Goal: Communication & Community: Connect with others

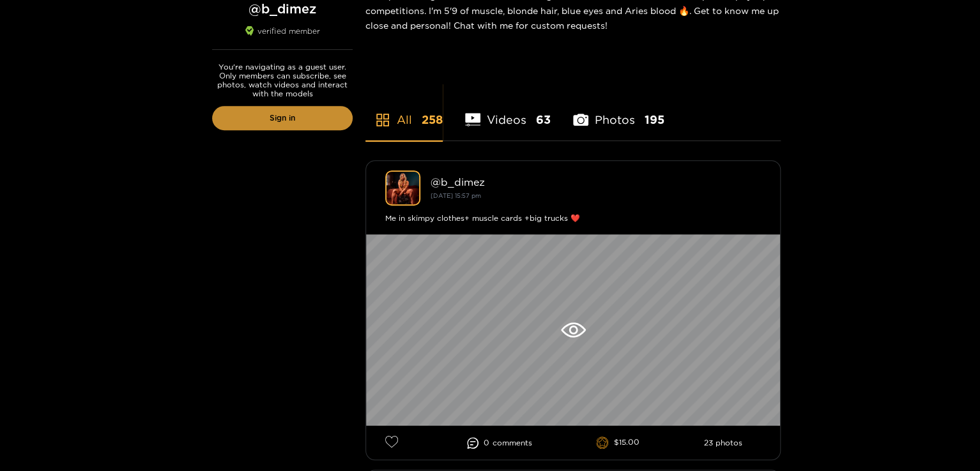
scroll to position [255, 0]
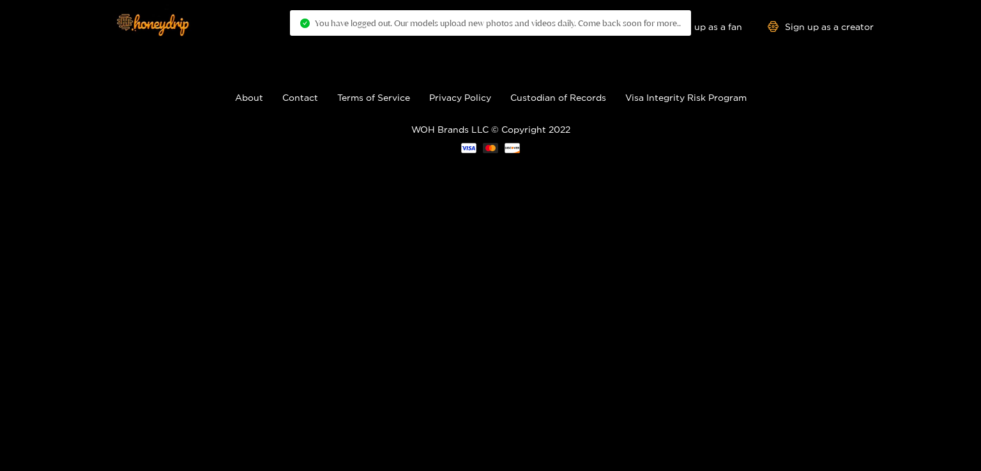
click at [827, 89] on footer "About Contact Terms of Service Privacy Policy Custodian of Records Visa Integri…" at bounding box center [490, 121] width 981 height 139
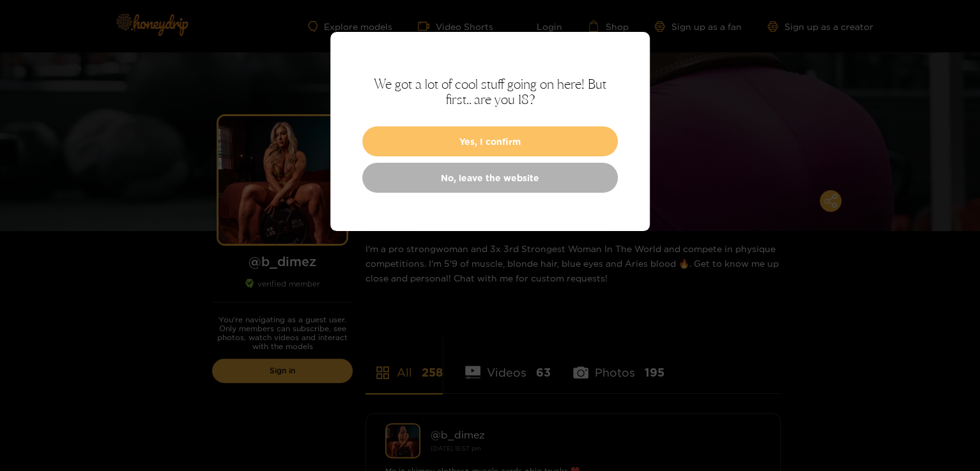
click at [496, 141] on button "Yes, I confirm" at bounding box center [489, 141] width 255 height 30
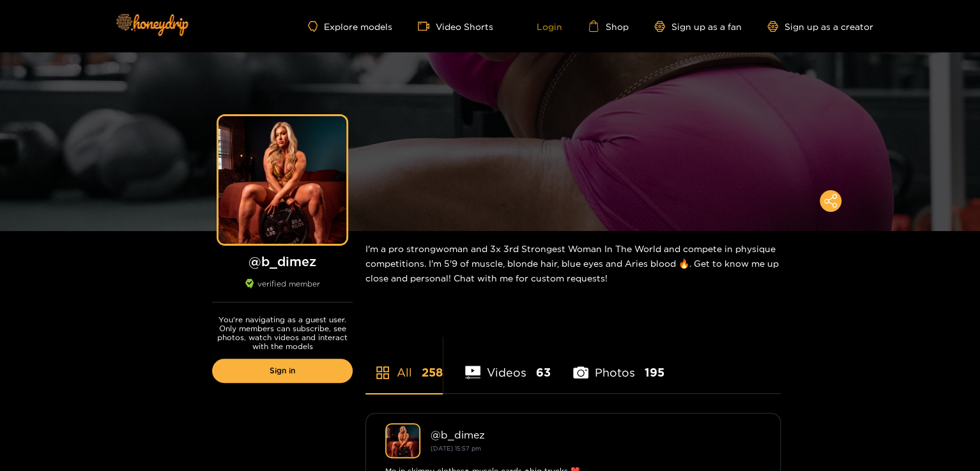
click at [549, 23] on link "Login" at bounding box center [540, 25] width 43 height 11
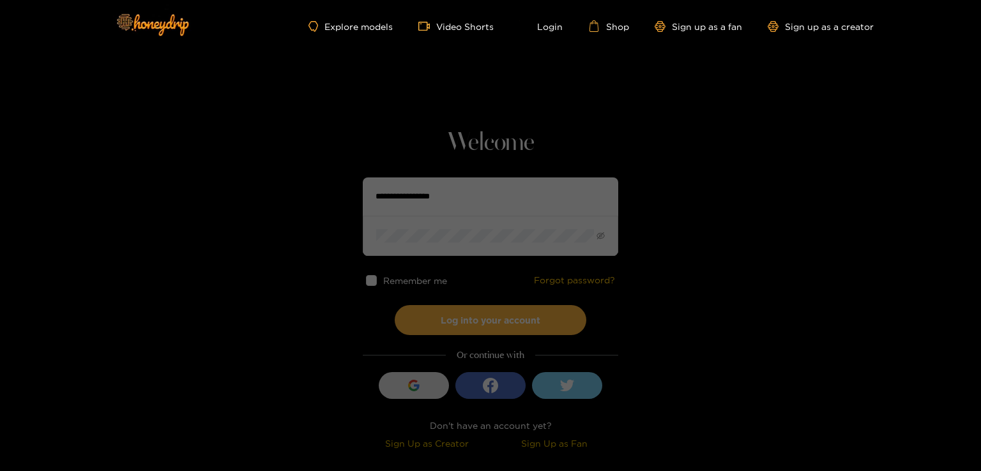
click at [416, 386] on icon "button" at bounding box center [417, 387] width 6 height 5
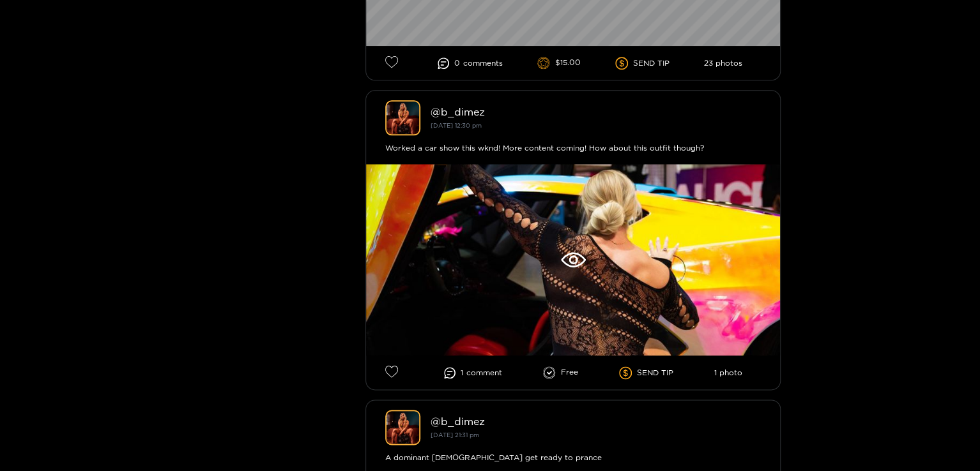
scroll to position [639, 0]
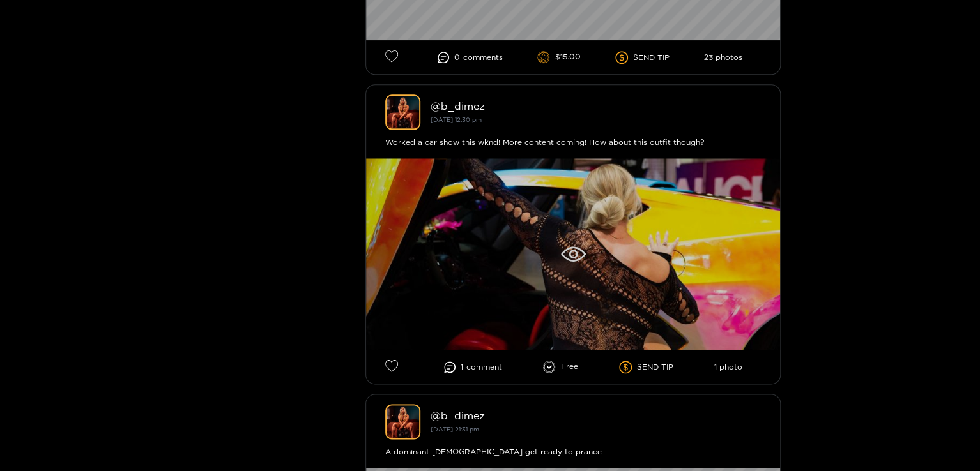
click at [580, 254] on icon at bounding box center [573, 254] width 25 height 15
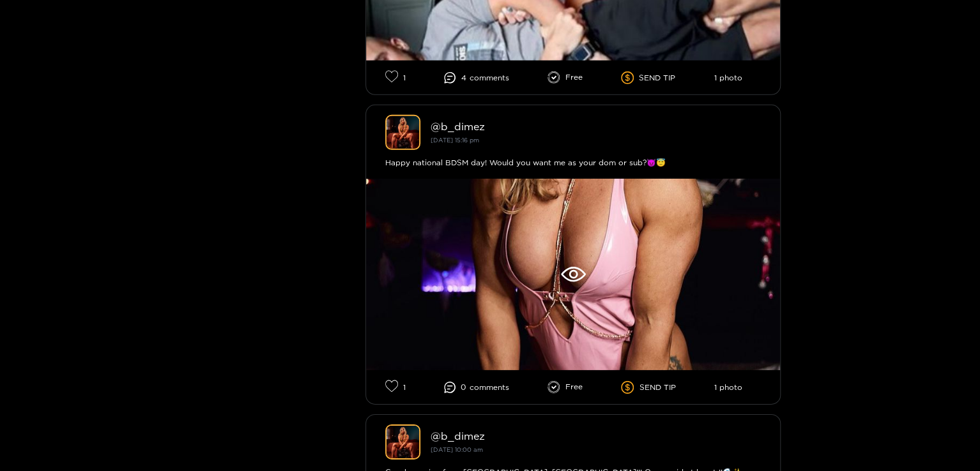
scroll to position [1852, 0]
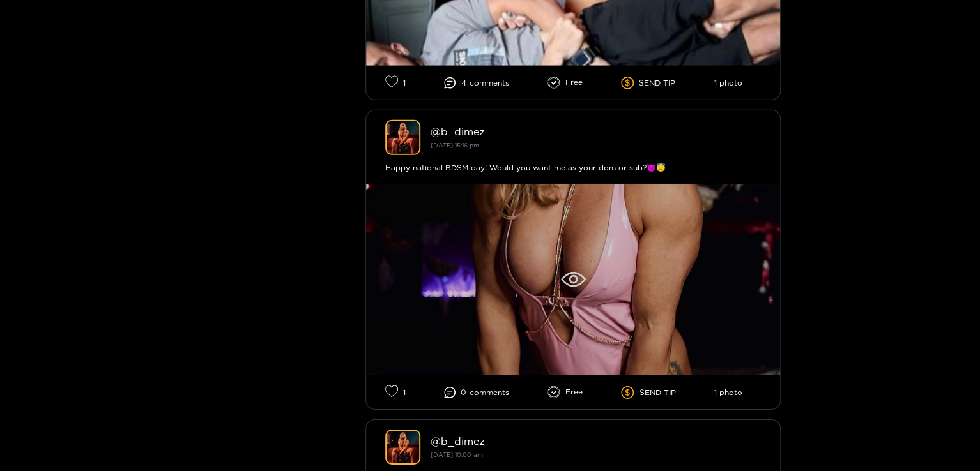
click at [586, 228] on div at bounding box center [573, 280] width 414 height 192
